Goal: Information Seeking & Learning: Find specific fact

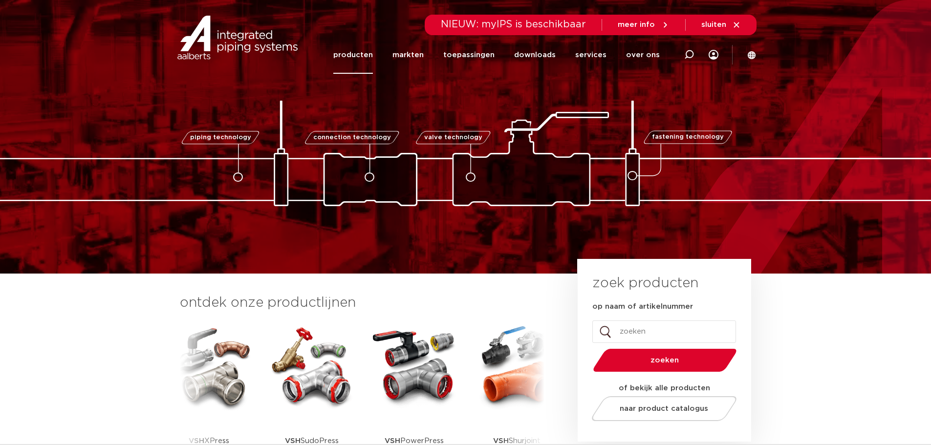
click at [373, 50] on link "producten" at bounding box center [353, 55] width 40 height 38
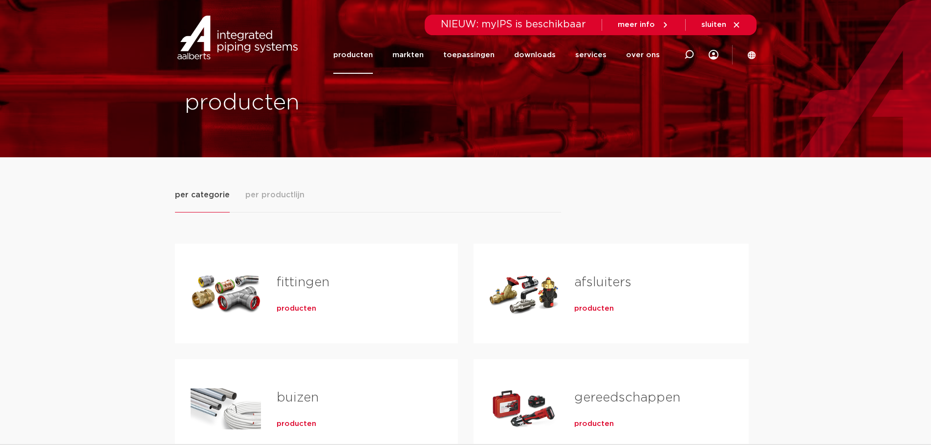
click at [689, 48] on div at bounding box center [689, 55] width 10 height 74
type input "q"
type input "wartel"
click button "Zoeken" at bounding box center [0, 0] width 0 height 0
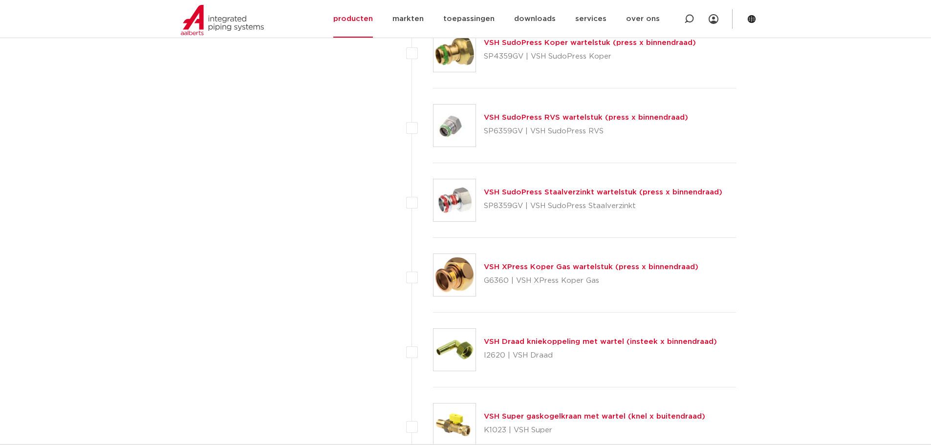
scroll to position [2542, 0]
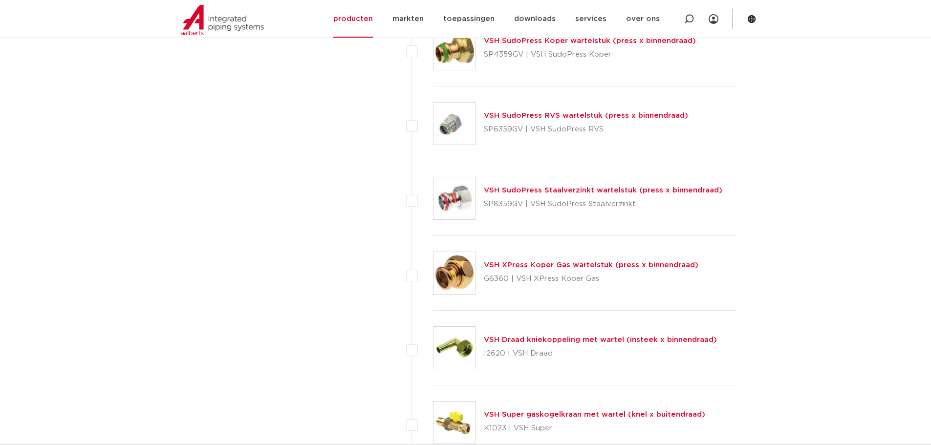
click at [451, 192] on img at bounding box center [454, 198] width 42 height 42
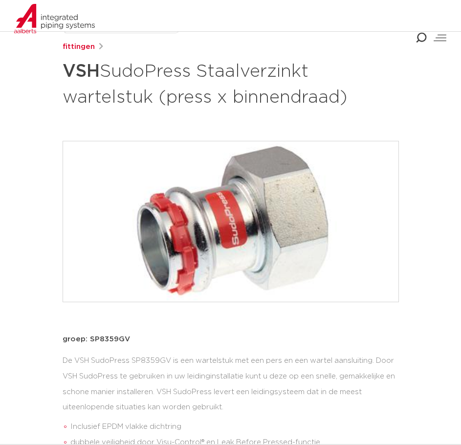
scroll to position [144, 0]
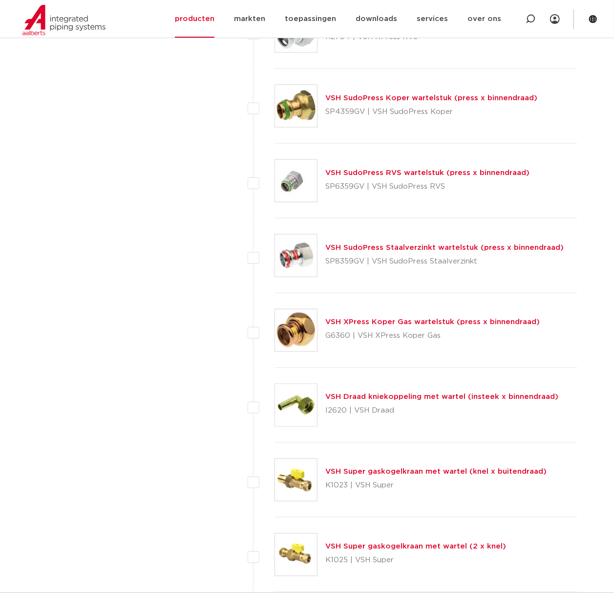
scroll to position [2412, 0]
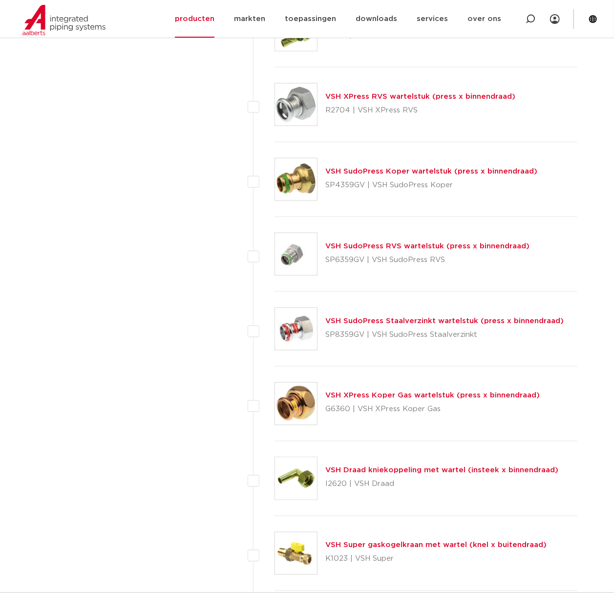
click at [305, 178] on img at bounding box center [296, 179] width 42 height 42
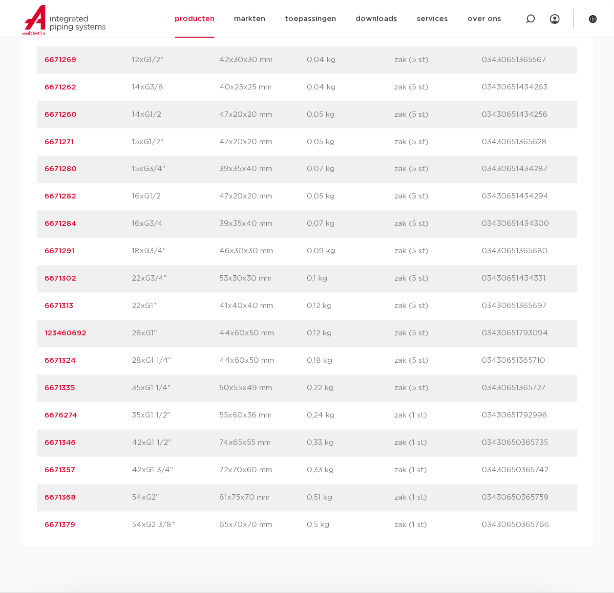
scroll to position [782, 0]
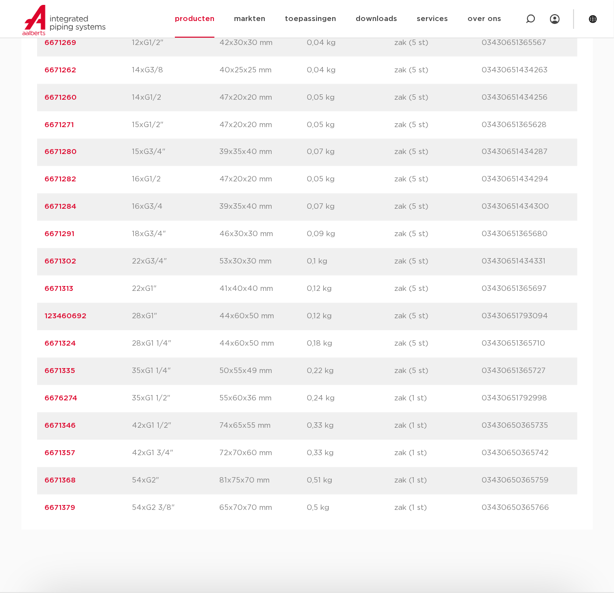
drag, startPoint x: 139, startPoint y: 266, endPoint x: -80, endPoint y: 267, distance: 219.4
click at [0, 267] on html "Zoeken NIEUW: myIPS is beschikbaar meer info sluiten producten markten toepassi…" at bounding box center [307, 168] width 614 height 1901
click at [90, 253] on div "artikelnummer 6671302 afmeting 22xG3/4" [GEOGRAPHIC_DATA] 53x30x30 mm gewicht 0…" at bounding box center [307, 261] width 540 height 27
drag, startPoint x: 112, startPoint y: 266, endPoint x: 6, endPoint y: 267, distance: 106.5
click at [6, 267] on div "assortiment [GEOGRAPHIC_DATA] specificaties downloads ETIM verwant assortiment …" at bounding box center [307, 211] width 614 height 638
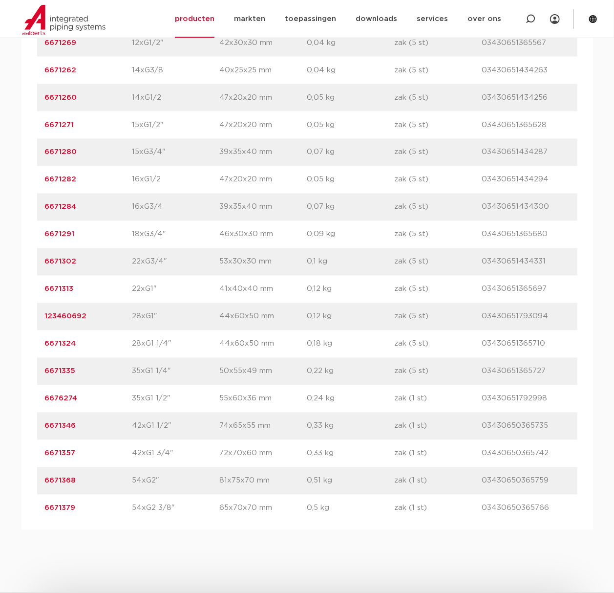
copy link "6671302"
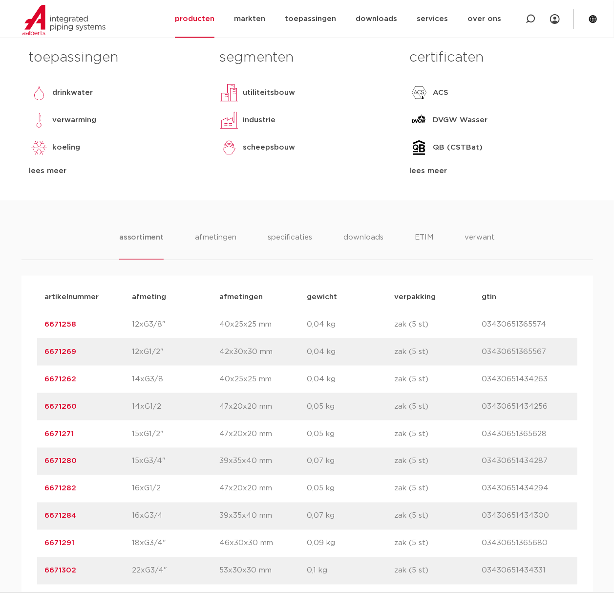
scroll to position [325, 0]
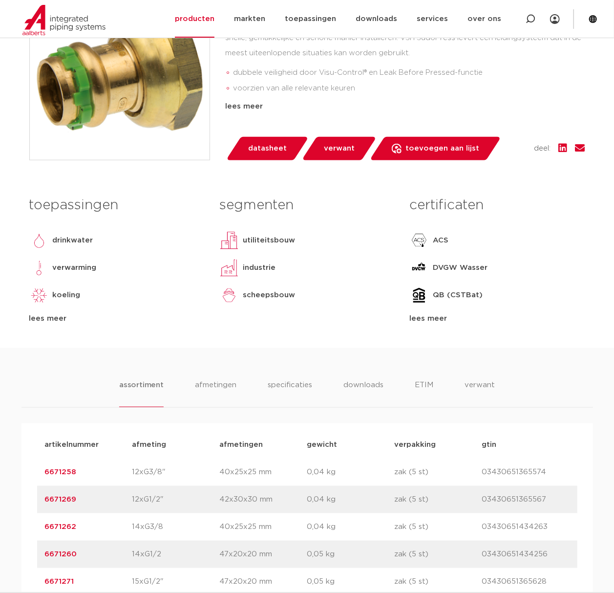
click at [188, 393] on ul "assortiment [GEOGRAPHIC_DATA] specificaties downloads ETIM verwant" at bounding box center [307, 393] width 376 height 28
click at [223, 389] on li "afmetingen" at bounding box center [215, 393] width 43 height 28
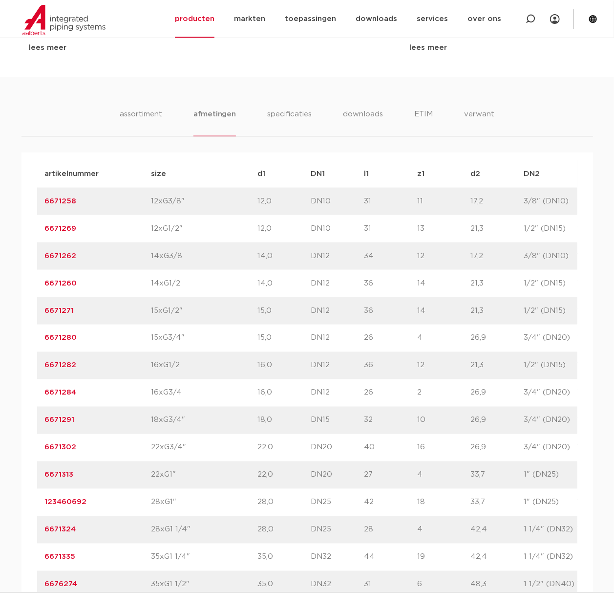
scroll to position [521, 0]
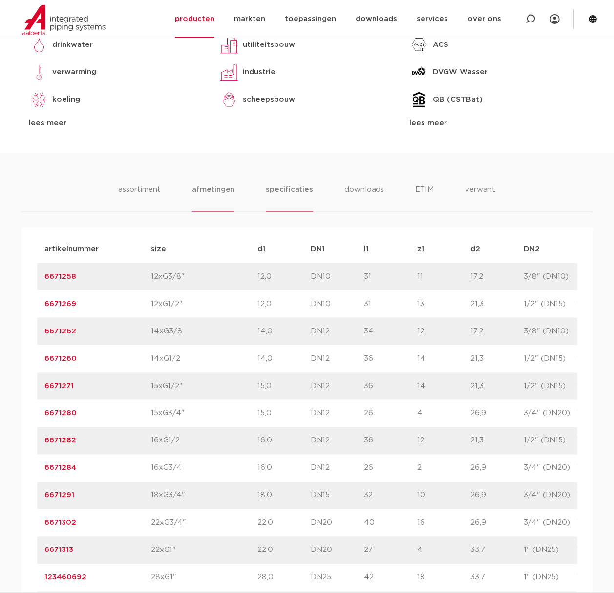
click at [300, 190] on li "specificaties" at bounding box center [289, 198] width 47 height 28
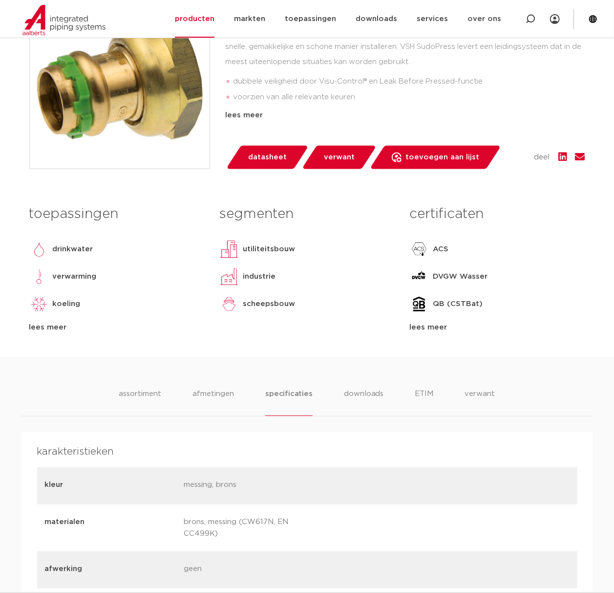
scroll to position [325, 0]
